Goal: Task Accomplishment & Management: Use online tool/utility

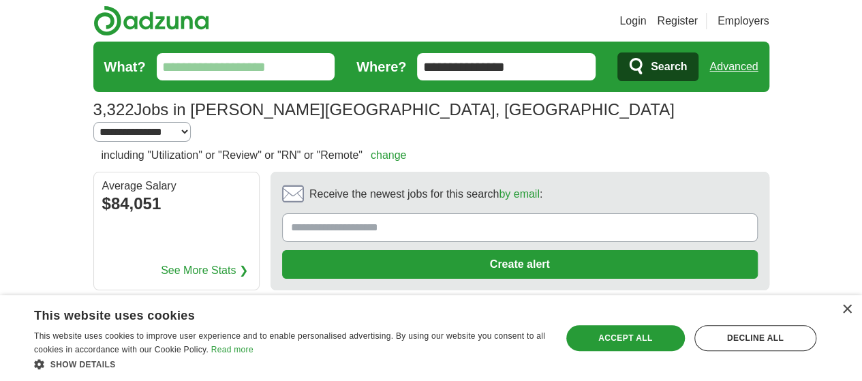
drag, startPoint x: 642, startPoint y: 338, endPoint x: 560, endPoint y: 303, distance: 88.9
click at [642, 338] on div "Accept all" at bounding box center [625, 338] width 119 height 26
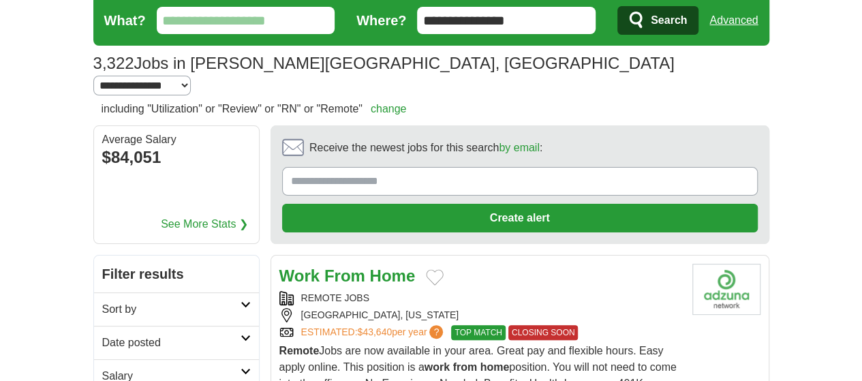
scroll to position [68, 0]
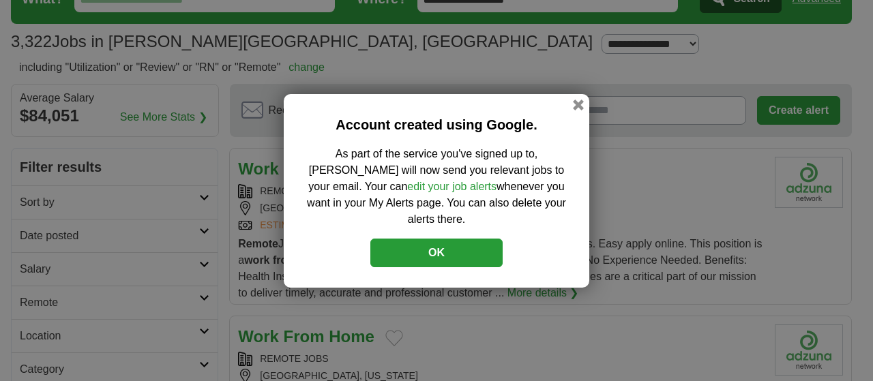
click at [437, 247] on button "OK" at bounding box center [436, 253] width 132 height 29
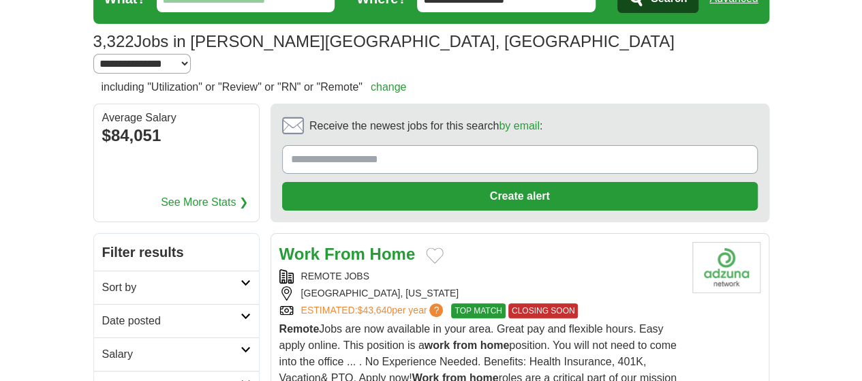
click at [203, 271] on link "Sort by" at bounding box center [176, 287] width 165 height 33
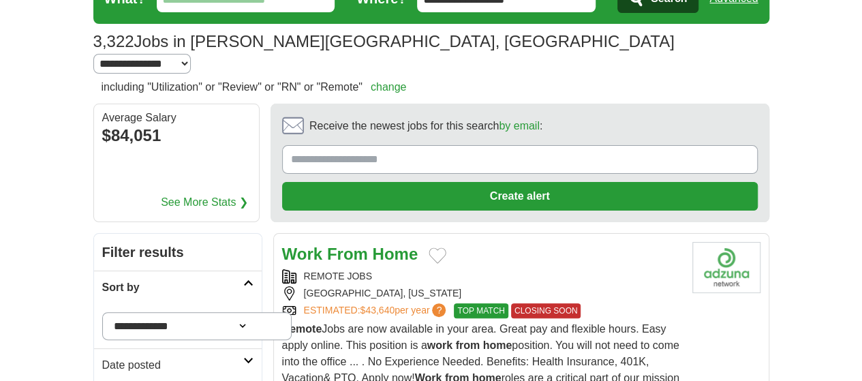
click at [243, 279] on icon at bounding box center [248, 282] width 10 height 7
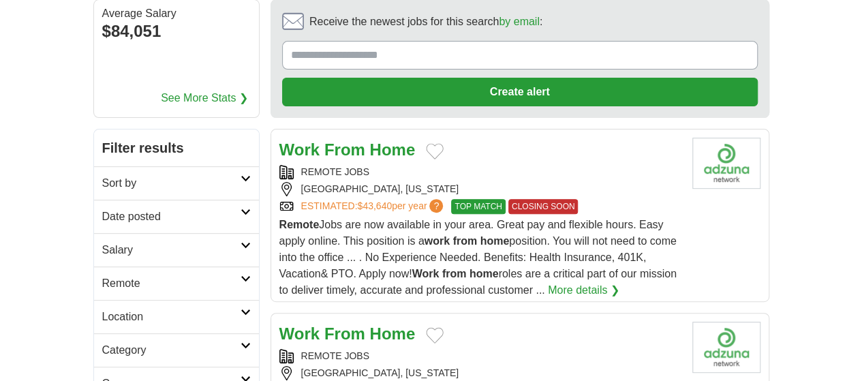
scroll to position [205, 0]
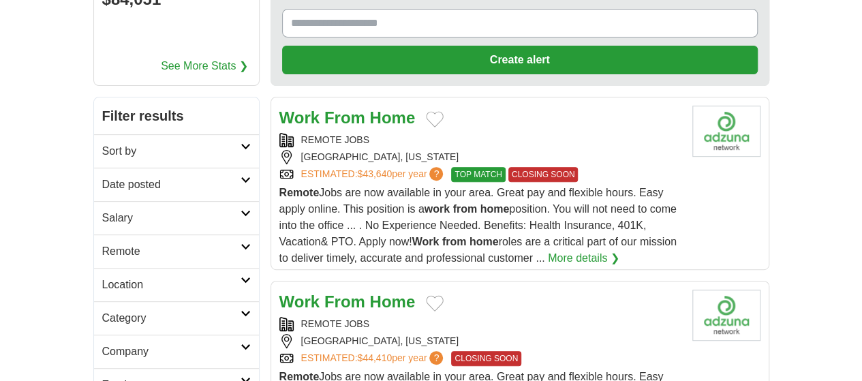
click at [241, 243] on icon at bounding box center [246, 246] width 10 height 7
click at [102, 278] on link "Remote jobs" at bounding box center [132, 284] width 61 height 12
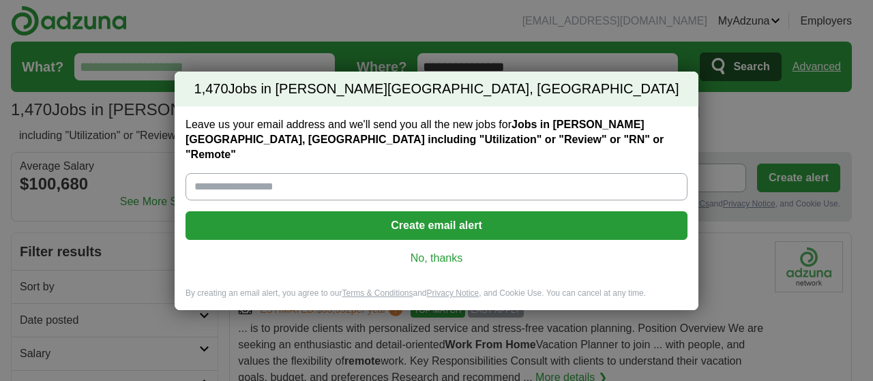
click at [429, 251] on link "No, thanks" at bounding box center [436, 258] width 480 height 15
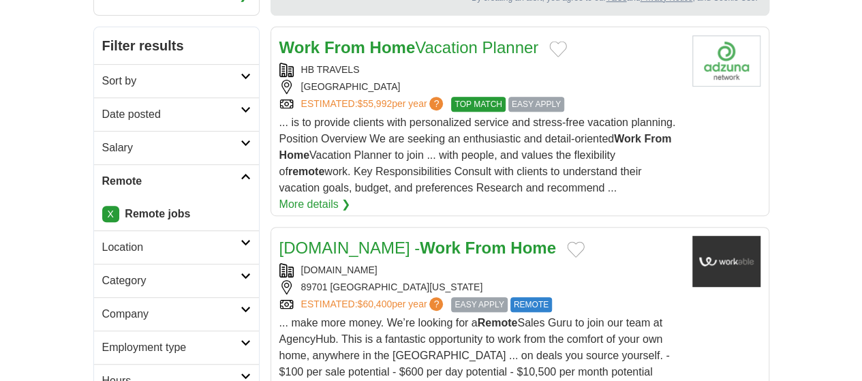
scroll to position [273, 0]
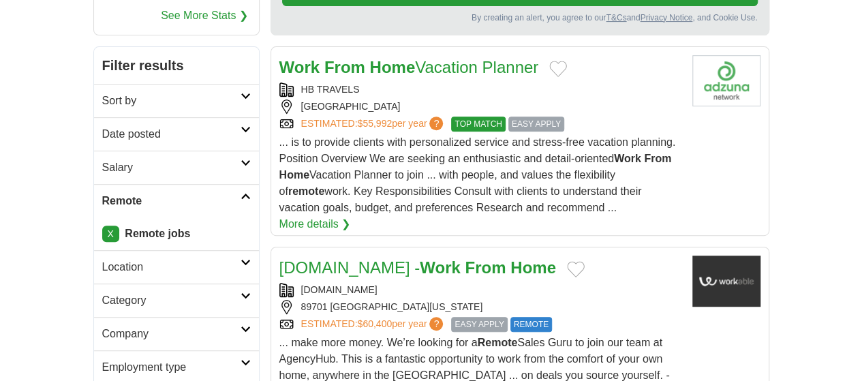
click at [198, 292] on h2 "Category" at bounding box center [171, 300] width 138 height 16
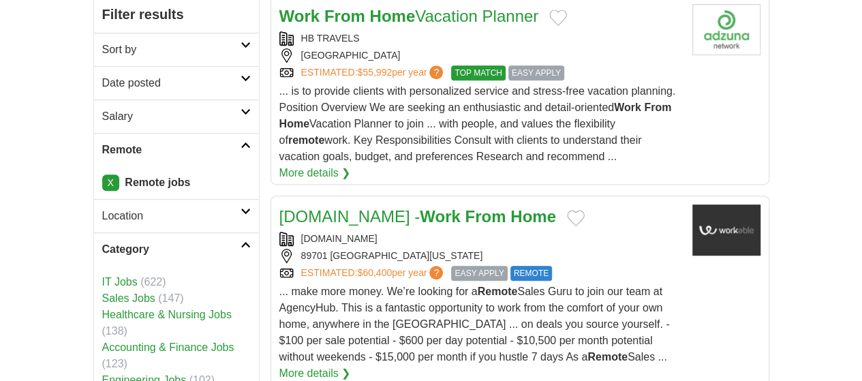
scroll to position [341, 0]
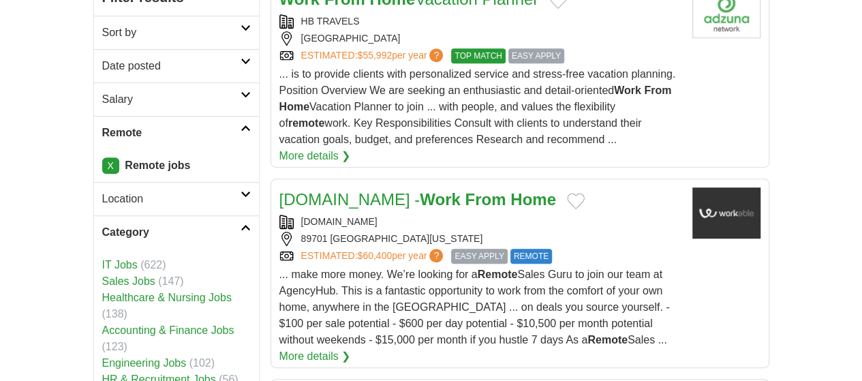
click at [108, 292] on link "Healthcare & Nursing Jobs" at bounding box center [167, 298] width 130 height 12
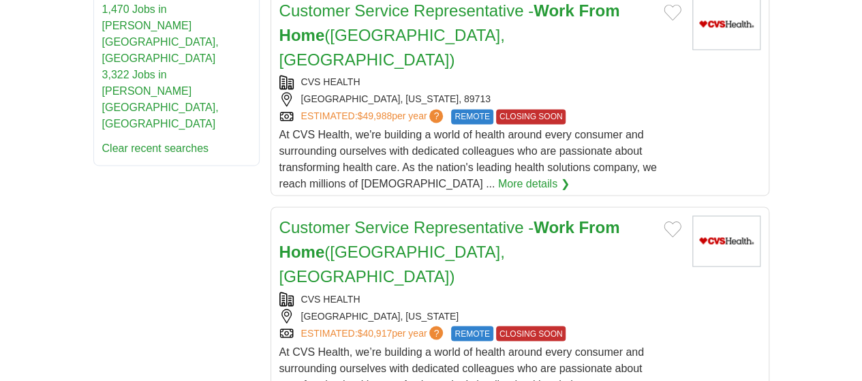
scroll to position [1023, 0]
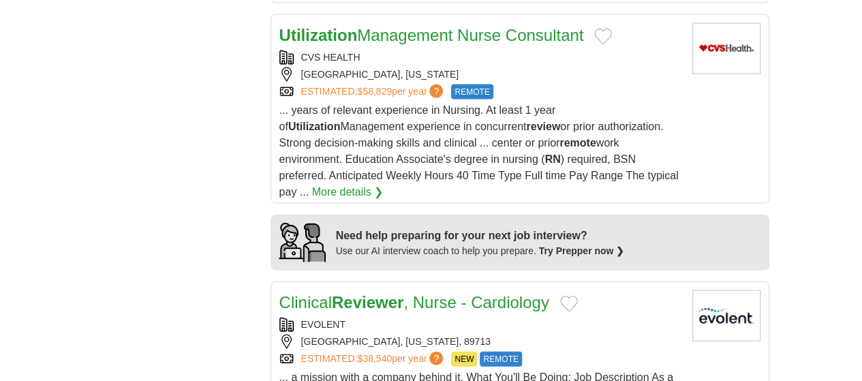
scroll to position [1432, 0]
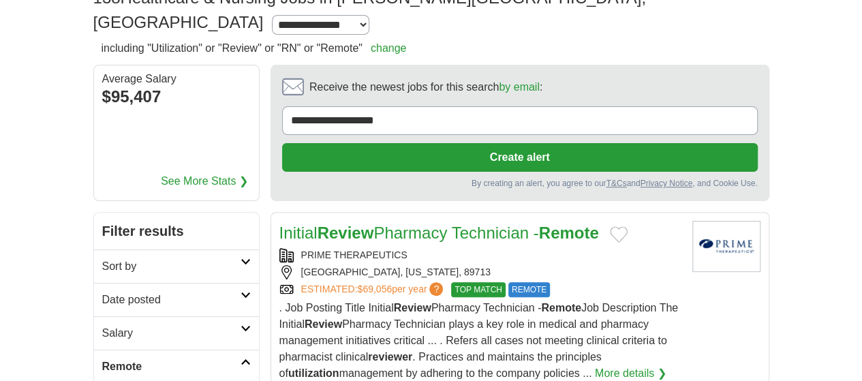
scroll to position [0, 0]
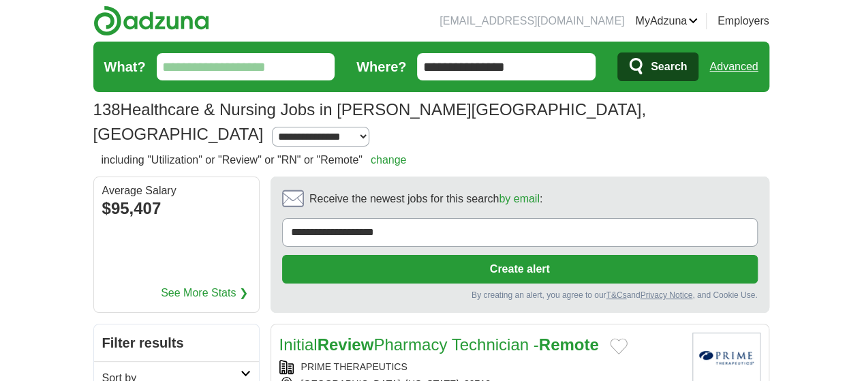
drag, startPoint x: 472, startPoint y: 112, endPoint x: 479, endPoint y: 108, distance: 8.5
click at [369, 127] on select "**********" at bounding box center [320, 137] width 97 height 20
select select "***"
click at [369, 127] on select "**********" at bounding box center [320, 137] width 97 height 20
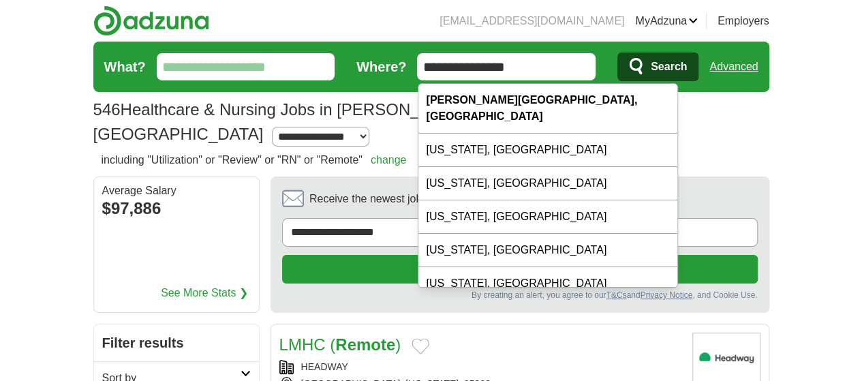
drag, startPoint x: 534, startPoint y: 64, endPoint x: 423, endPoint y: 74, distance: 112.2
click at [423, 74] on input "**********" at bounding box center [506, 66] width 179 height 27
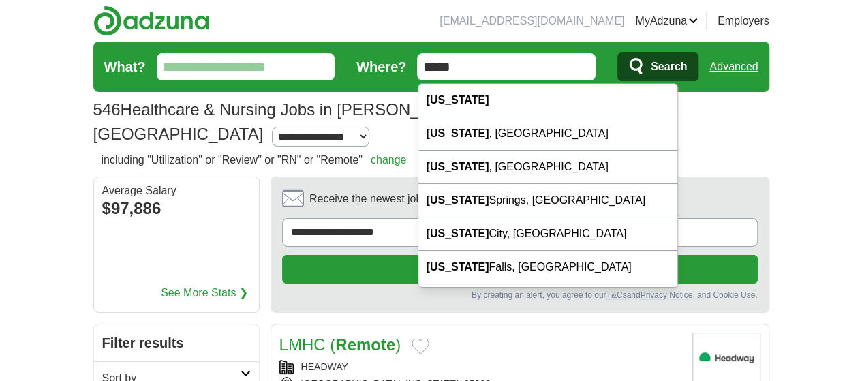
type input "*****"
click at [251, 73] on input "What?" at bounding box center [246, 66] width 179 height 27
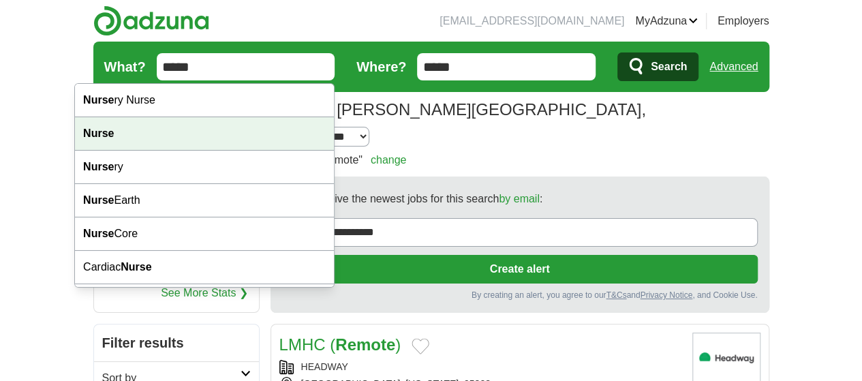
drag, startPoint x: 176, startPoint y: 136, endPoint x: 183, endPoint y: 134, distance: 7.8
click at [177, 135] on div "Nurse" at bounding box center [204, 133] width 259 height 33
type input "*****"
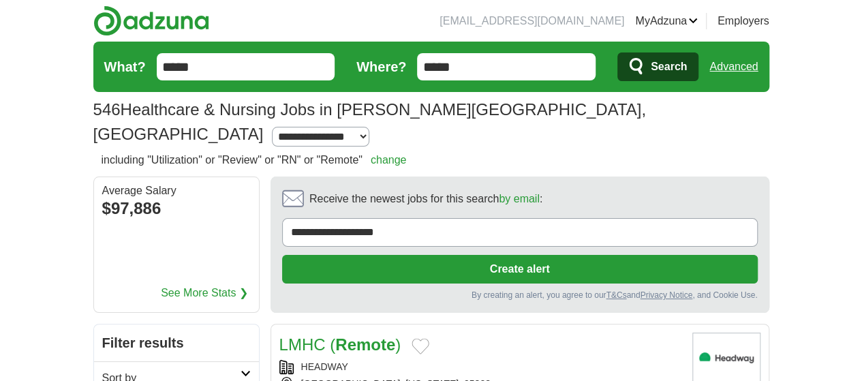
click at [687, 55] on span "Search" at bounding box center [669, 66] width 36 height 27
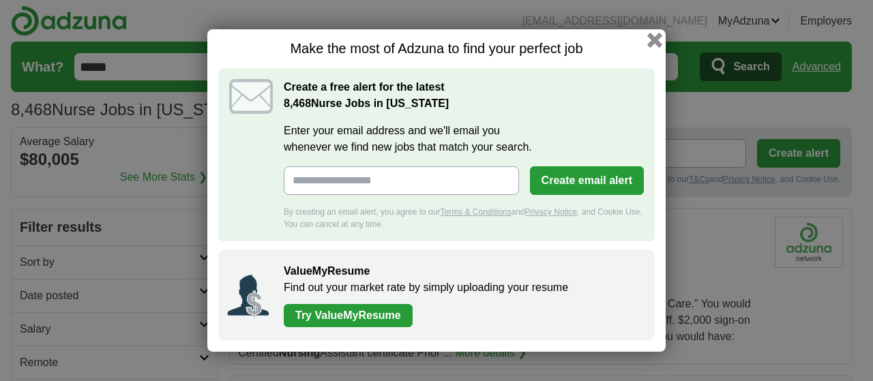
click at [652, 37] on button "button" at bounding box center [654, 40] width 15 height 15
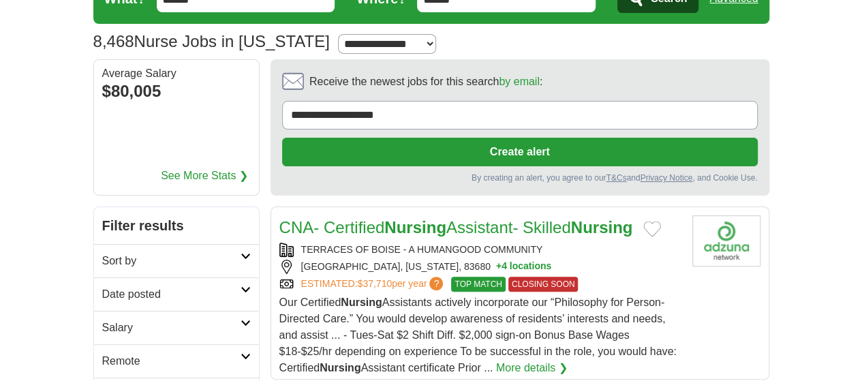
scroll to position [136, 0]
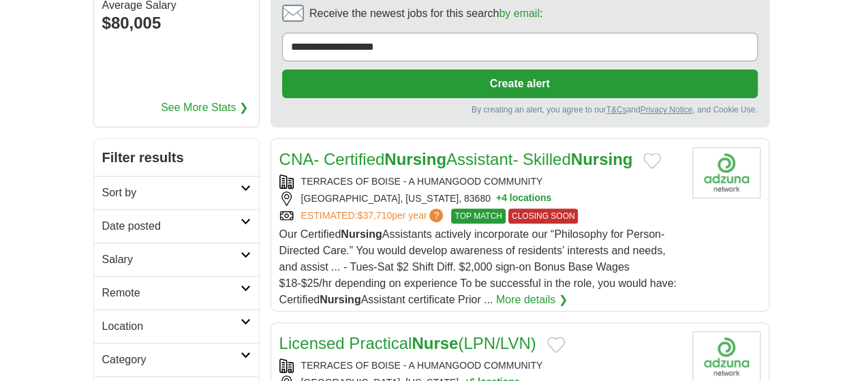
click at [241, 285] on icon at bounding box center [246, 288] width 10 height 7
click at [102, 320] on link "Remote jobs" at bounding box center [132, 326] width 61 height 12
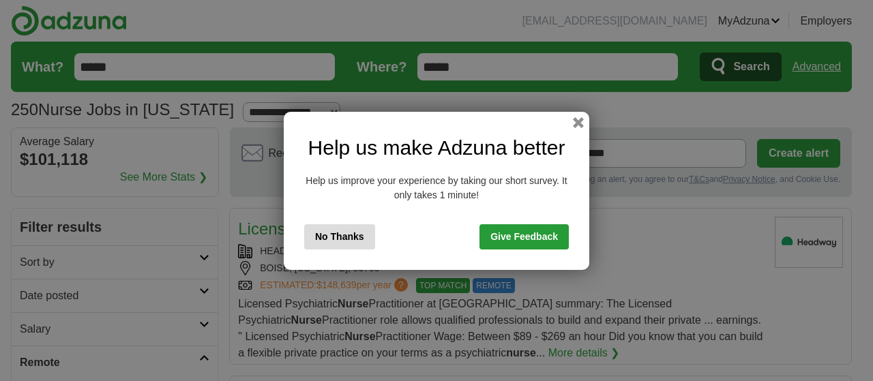
click at [338, 234] on button "No Thanks" at bounding box center [339, 236] width 71 height 25
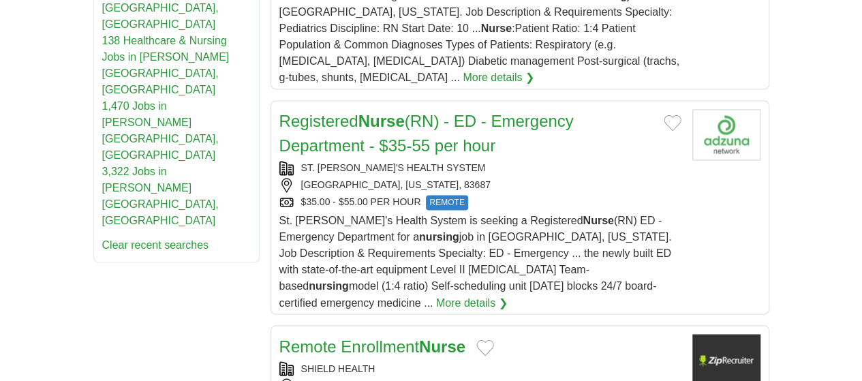
scroll to position [1023, 0]
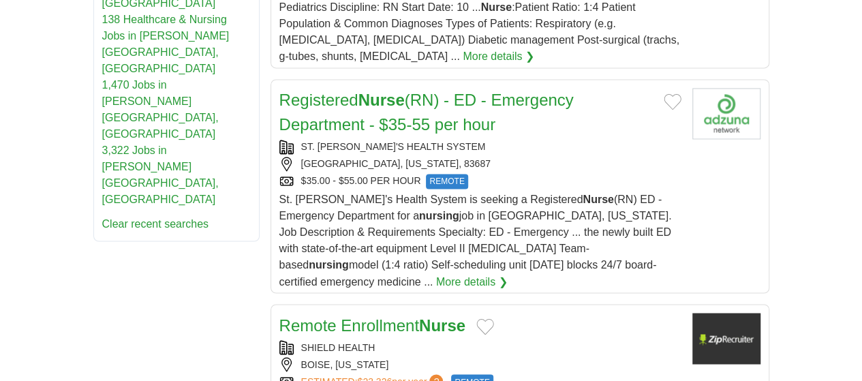
click at [341, 316] on link "Remote Enrollment Nurse" at bounding box center [372, 325] width 186 height 18
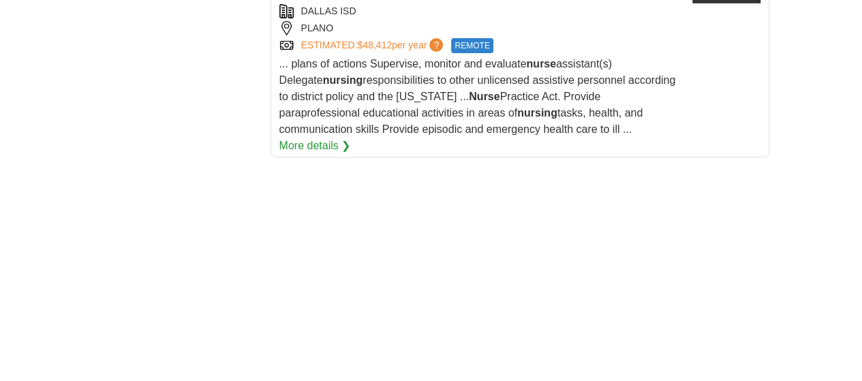
scroll to position [2454, 0]
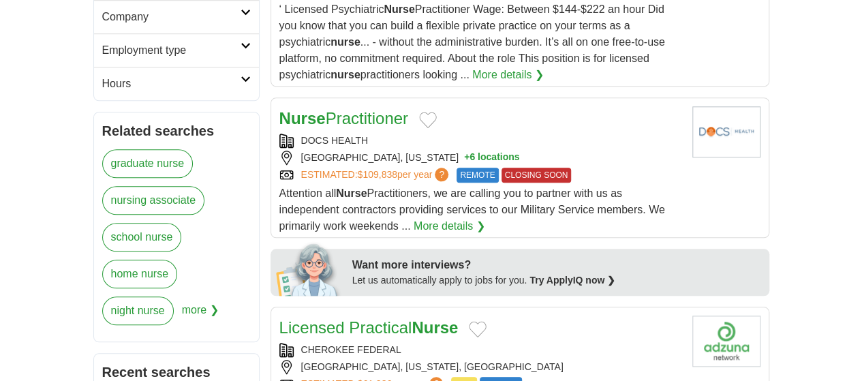
scroll to position [750, 0]
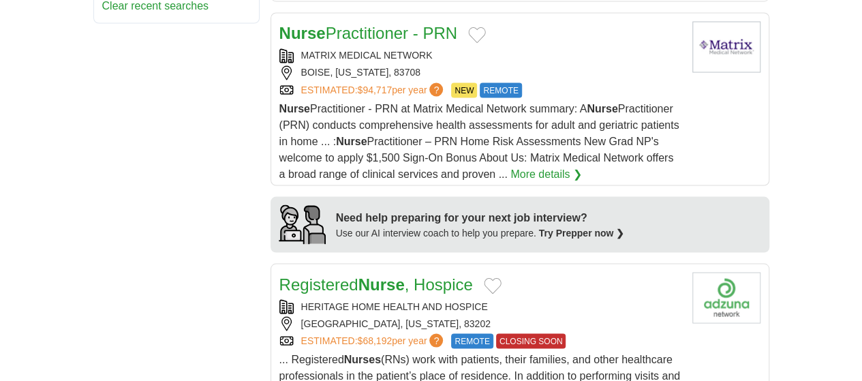
scroll to position [1227, 0]
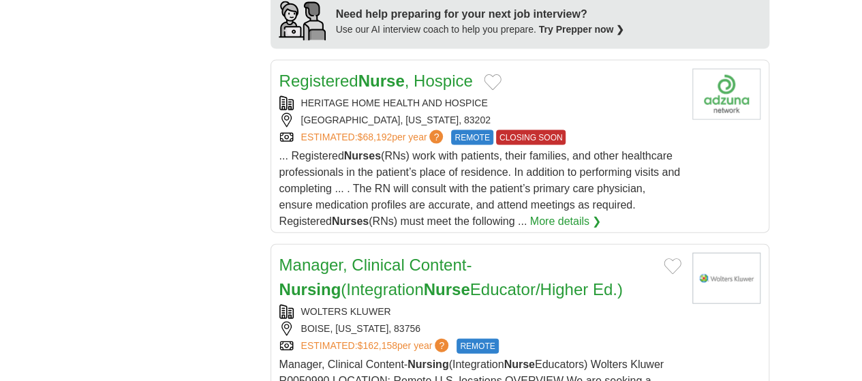
scroll to position [1432, 0]
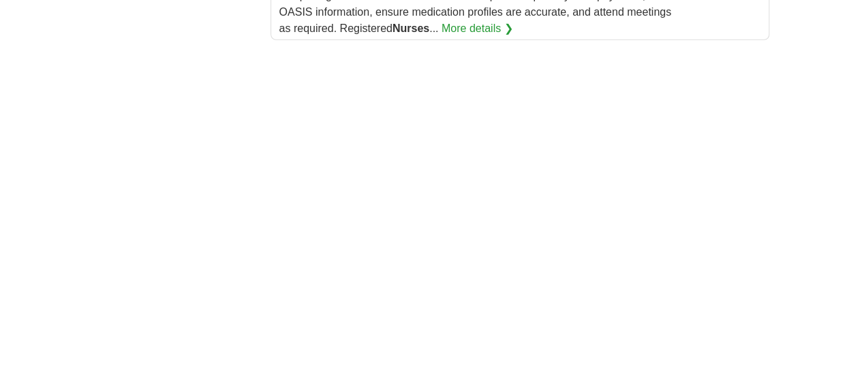
scroll to position [2181, 0]
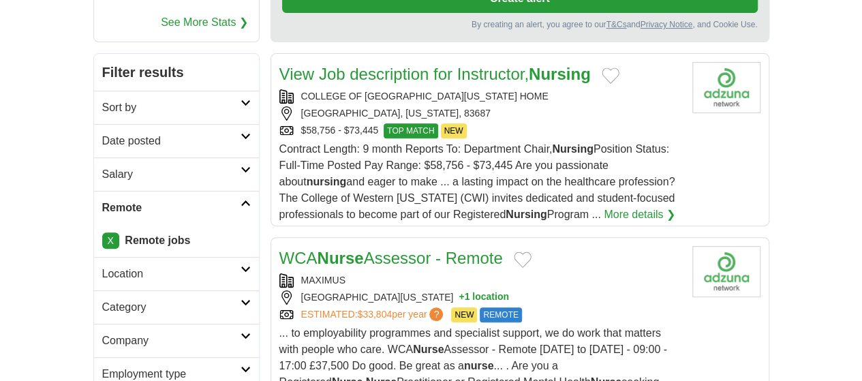
scroll to position [273, 0]
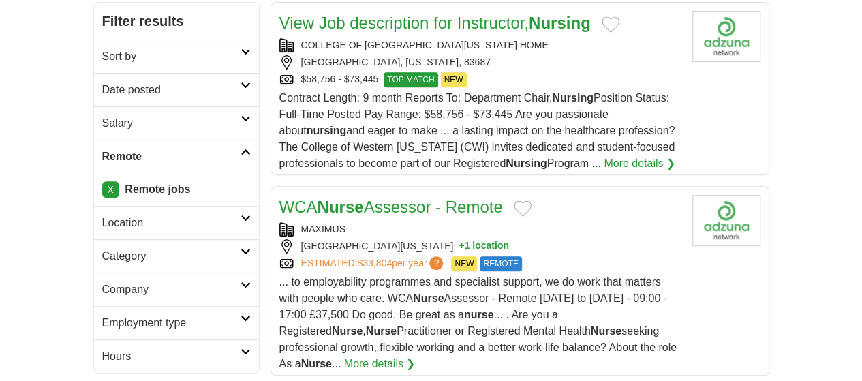
click at [416, 356] on link "More details ❯" at bounding box center [380, 364] width 72 height 16
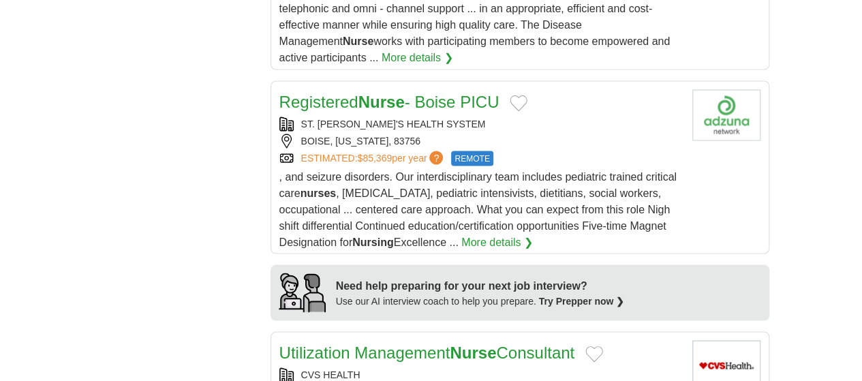
scroll to position [1227, 0]
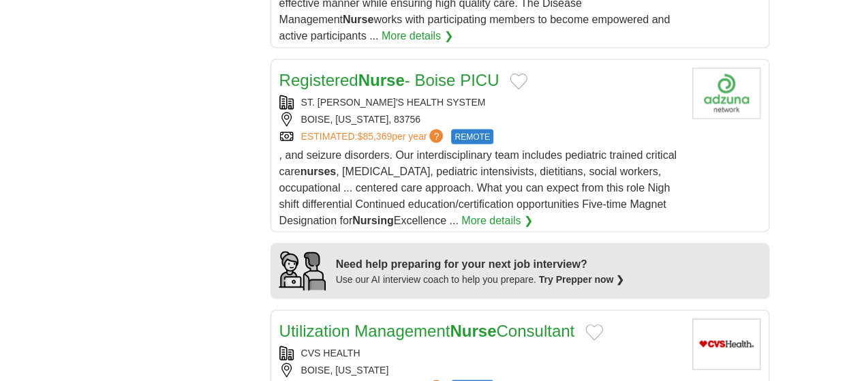
click at [345, 321] on link "Utilization Management Nurse Consultant" at bounding box center [427, 330] width 296 height 18
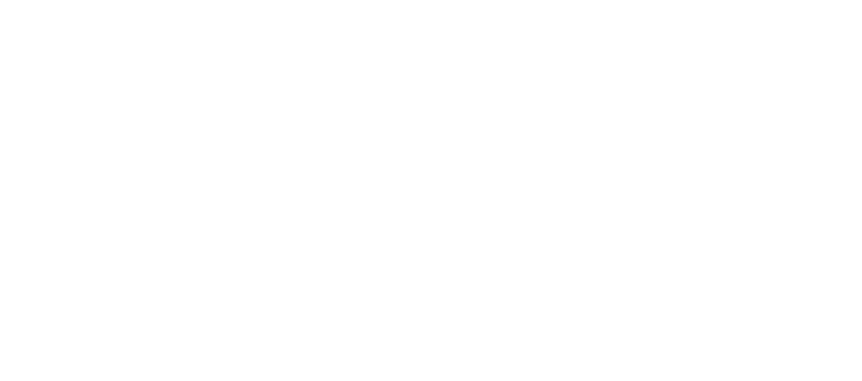
scroll to position [2454, 0]
